Goal: Information Seeking & Learning: Find contact information

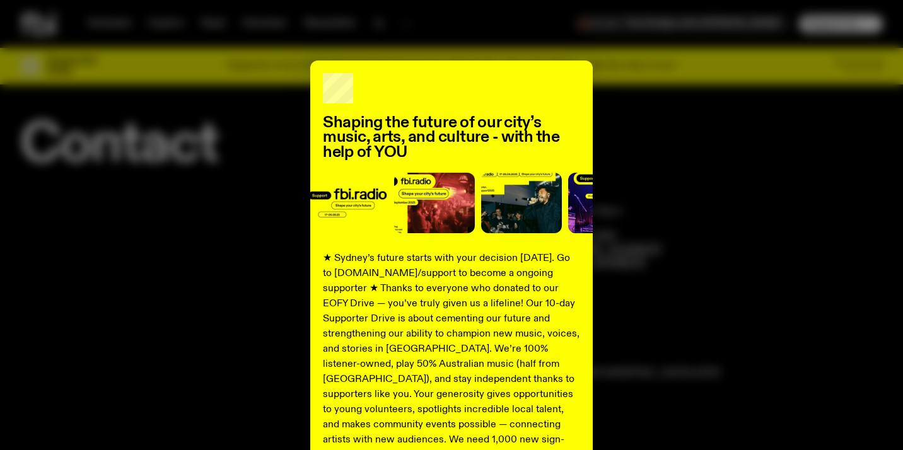
click at [636, 137] on div "Shaping the future of our city’s music, arts, and culture - with the help of YO…" at bounding box center [451, 320] width 863 height 518
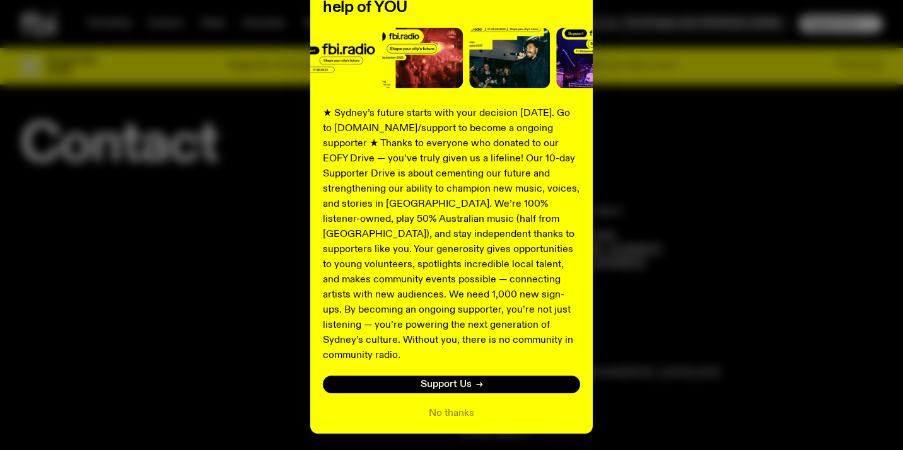
scroll to position [173, 0]
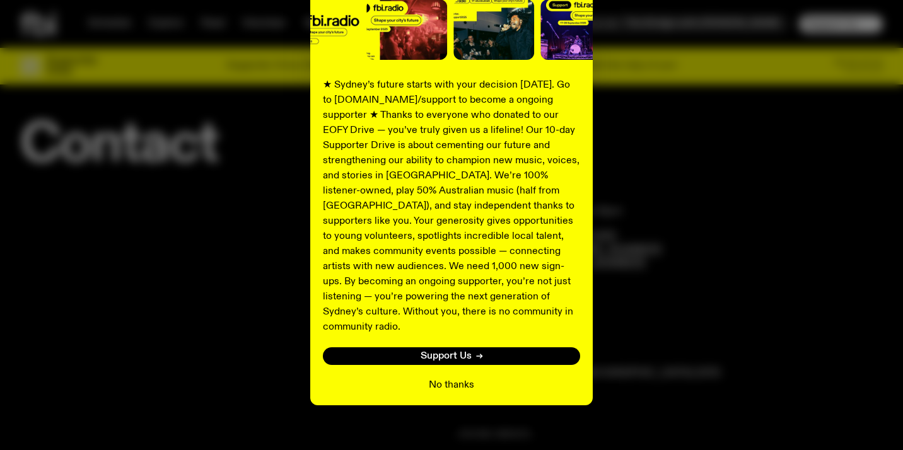
click at [459, 378] on button "No thanks" at bounding box center [451, 385] width 45 height 15
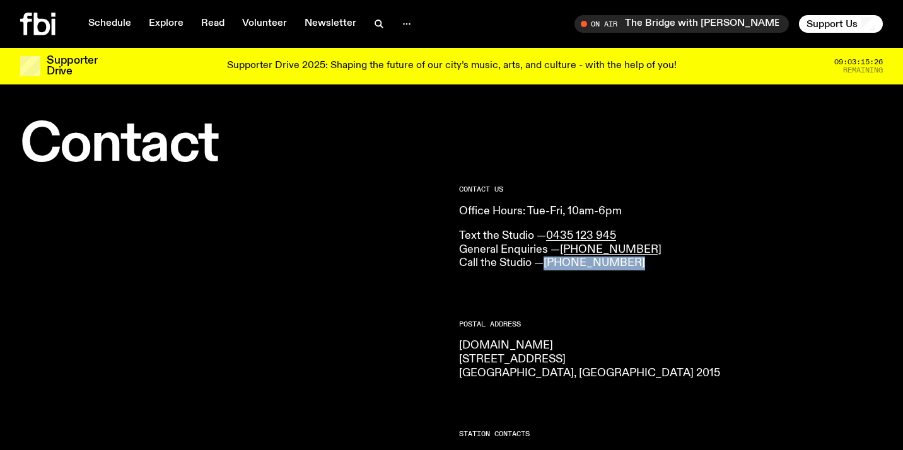
drag, startPoint x: 629, startPoint y: 264, endPoint x: 547, endPoint y: 264, distance: 82.6
click at [547, 264] on p "Text the Studio — 0435 123 945 General Enquiries — [PHONE_NUMBER] Call the Stud…" at bounding box center [671, 250] width 424 height 41
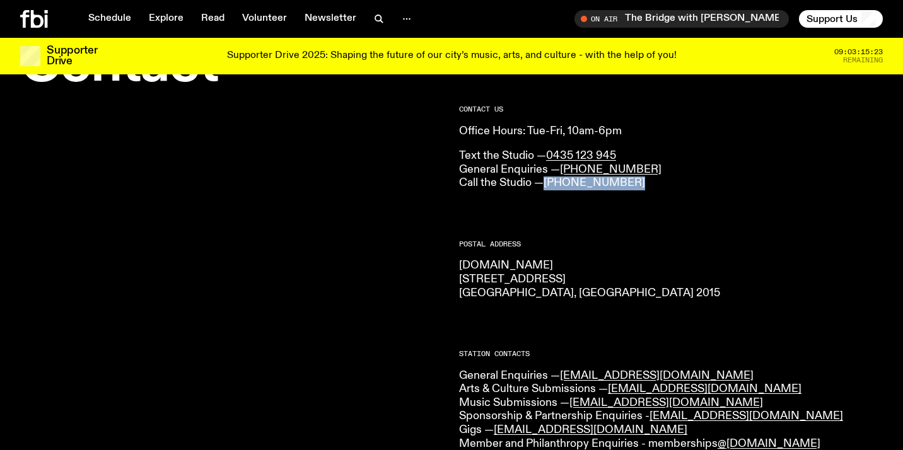
scroll to position [69, 0]
copy link "[PHONE_NUMBER]"
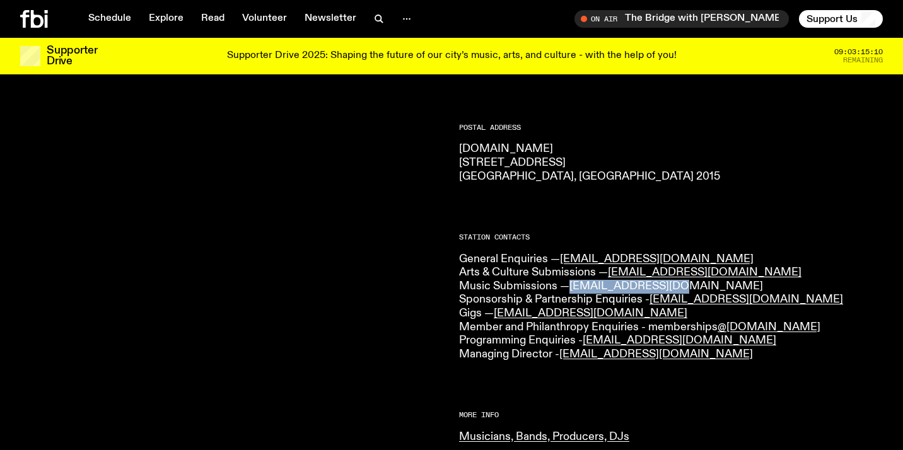
drag, startPoint x: 677, startPoint y: 287, endPoint x: 572, endPoint y: 288, distance: 104.7
click at [572, 288] on p "General Enquiries — [EMAIL_ADDRESS][DOMAIN_NAME] Arts & Culture Submissions — […" at bounding box center [671, 307] width 424 height 109
copy link "[EMAIL_ADDRESS][DOMAIN_NAME]"
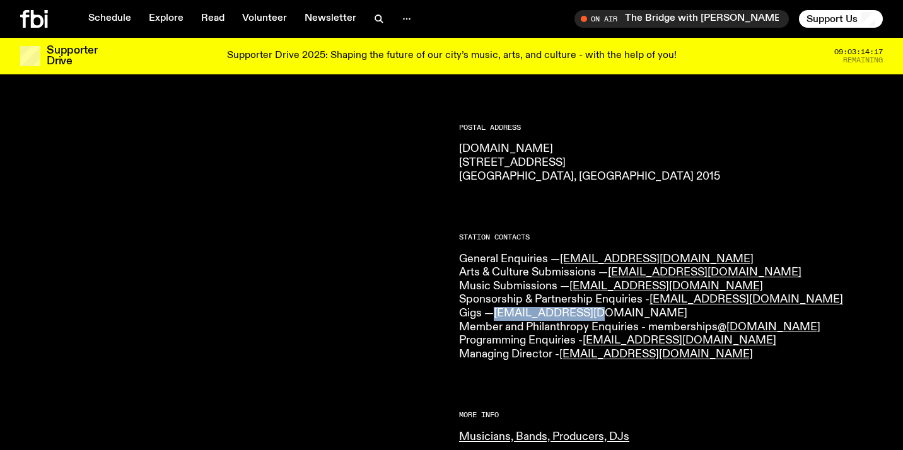
drag, startPoint x: 592, startPoint y: 316, endPoint x: 498, endPoint y: 317, distance: 94.0
click at [498, 317] on p "General Enquiries — [EMAIL_ADDRESS][DOMAIN_NAME] Arts & Culture Submissions — […" at bounding box center [671, 307] width 424 height 109
copy link "[EMAIL_ADDRESS][DOMAIN_NAME]"
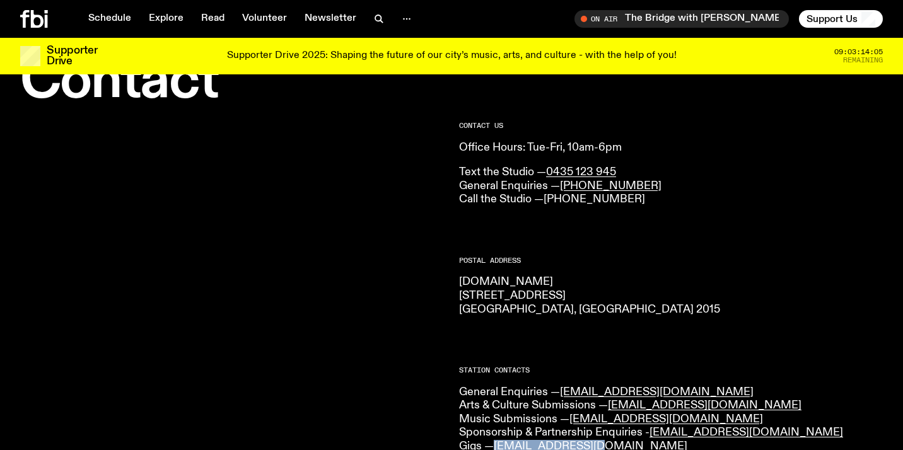
scroll to position [33, 0]
